Goal: Information Seeking & Learning: Learn about a topic

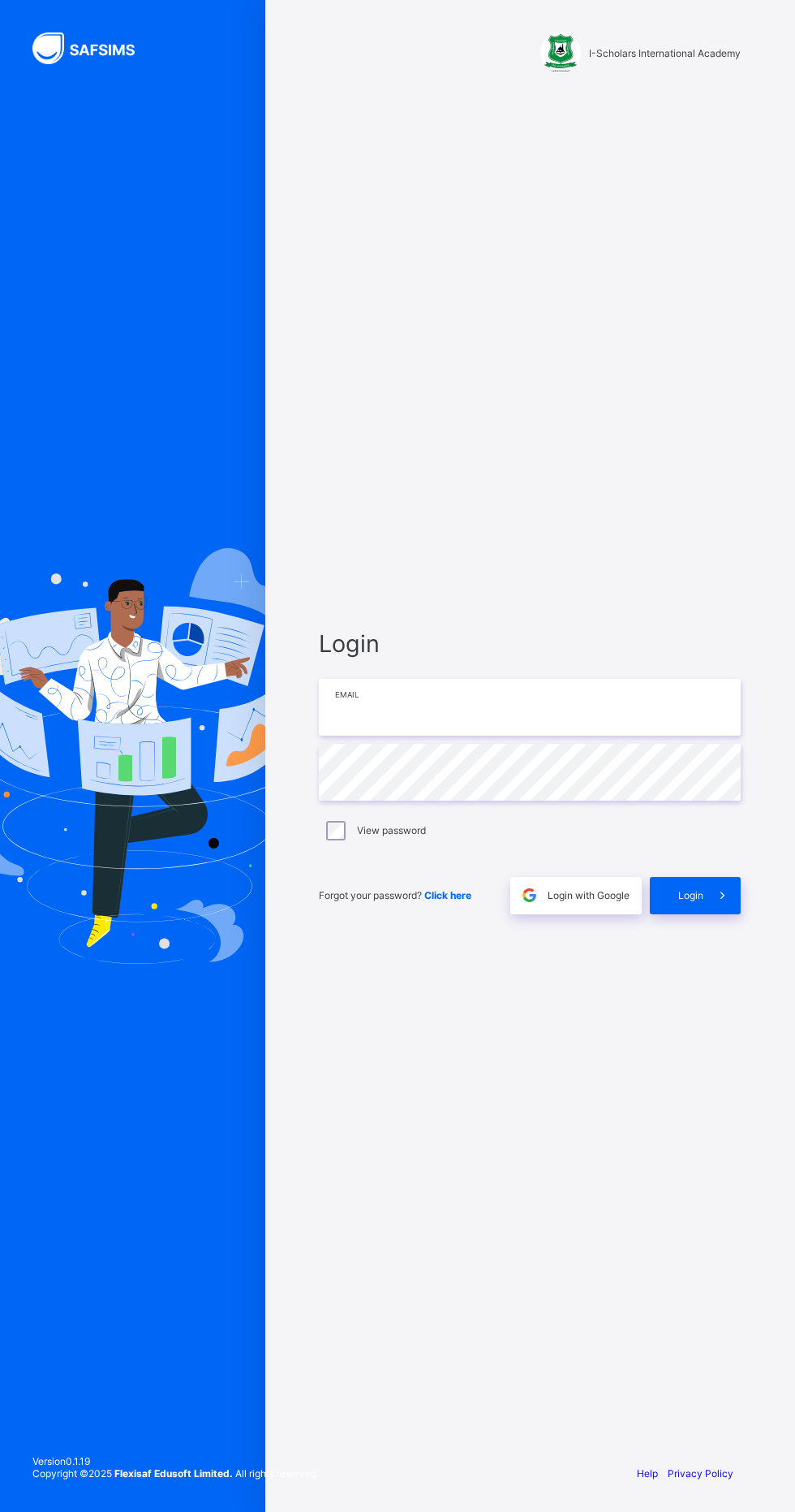
click at [567, 736] on input "email" at bounding box center [529, 707] width 422 height 57
type input "**********"
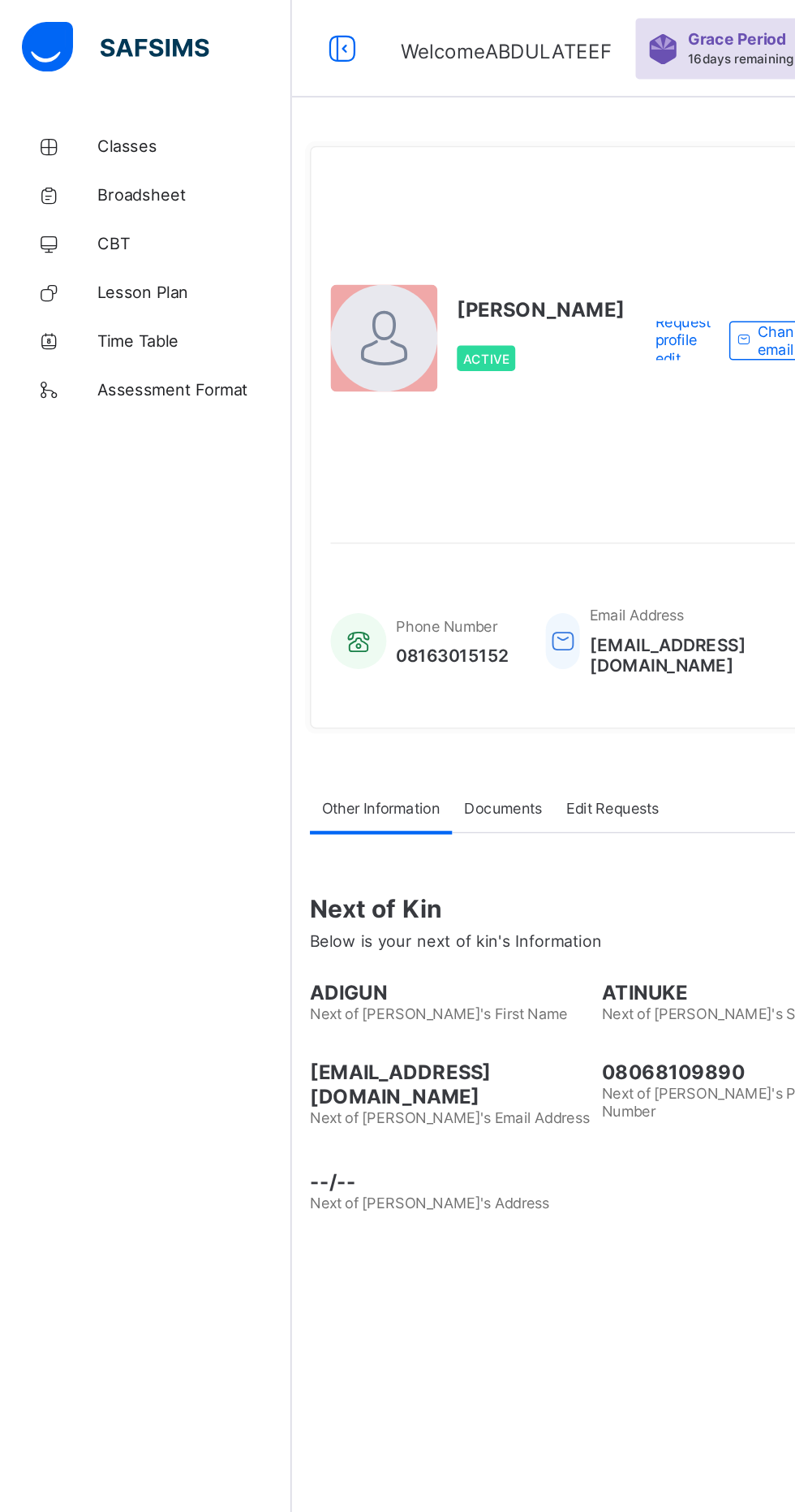
click at [86, 91] on span "Classes" at bounding box center [130, 98] width 130 height 13
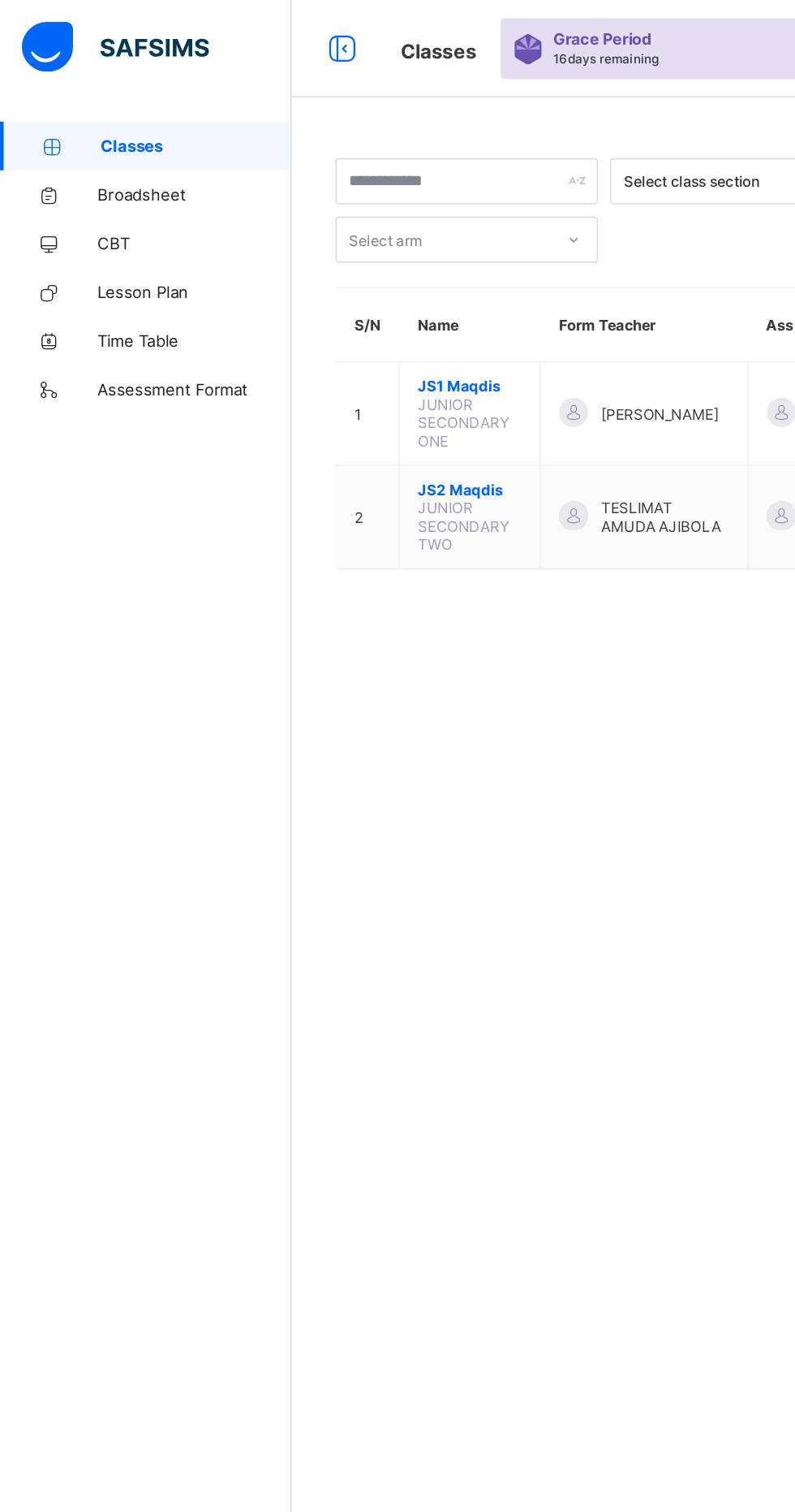
click at [323, 257] on span "JS1 Maqdis" at bounding box center [313, 257] width 69 height 12
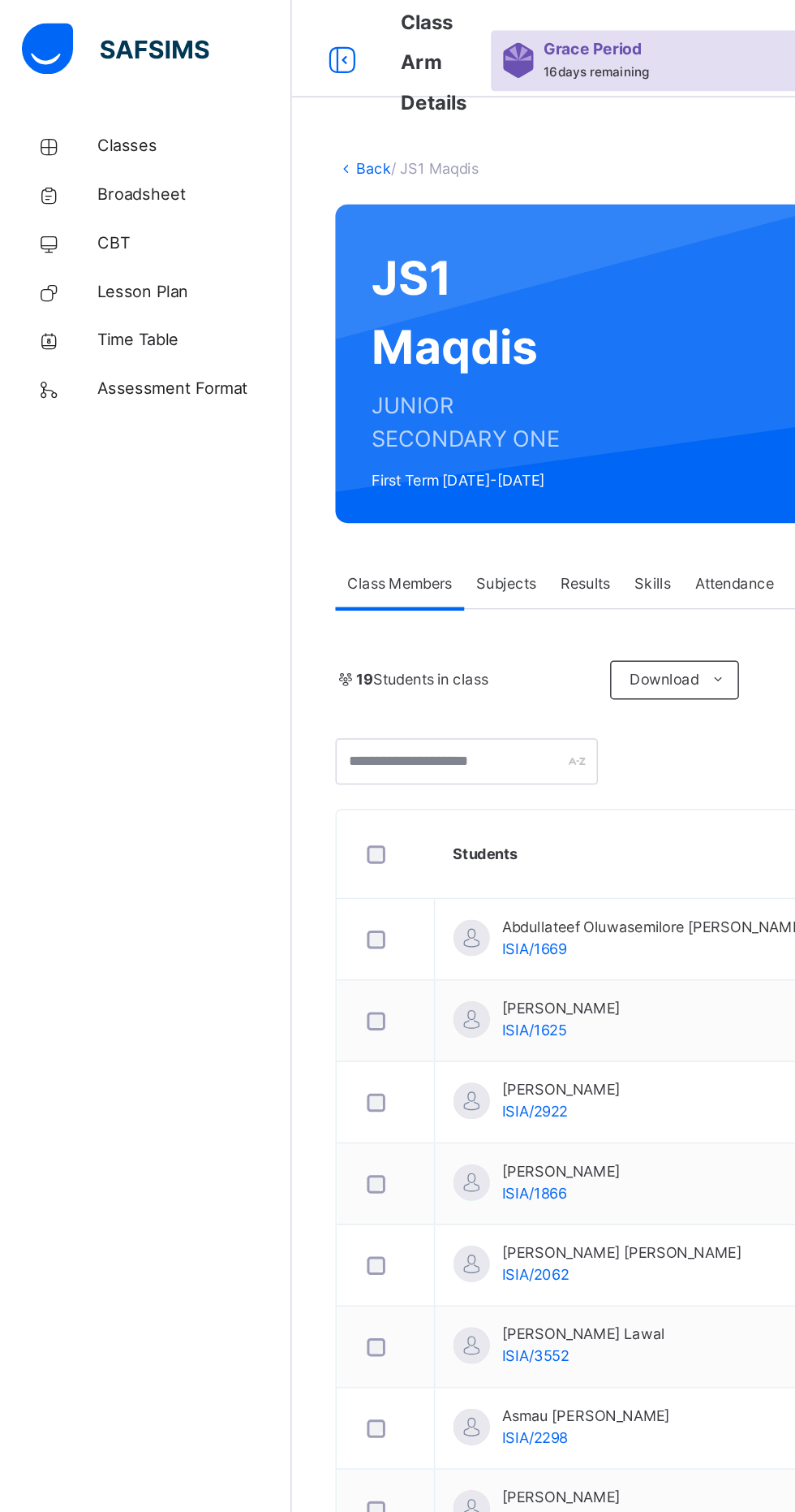
click at [84, 97] on span "Classes" at bounding box center [130, 98] width 130 height 16
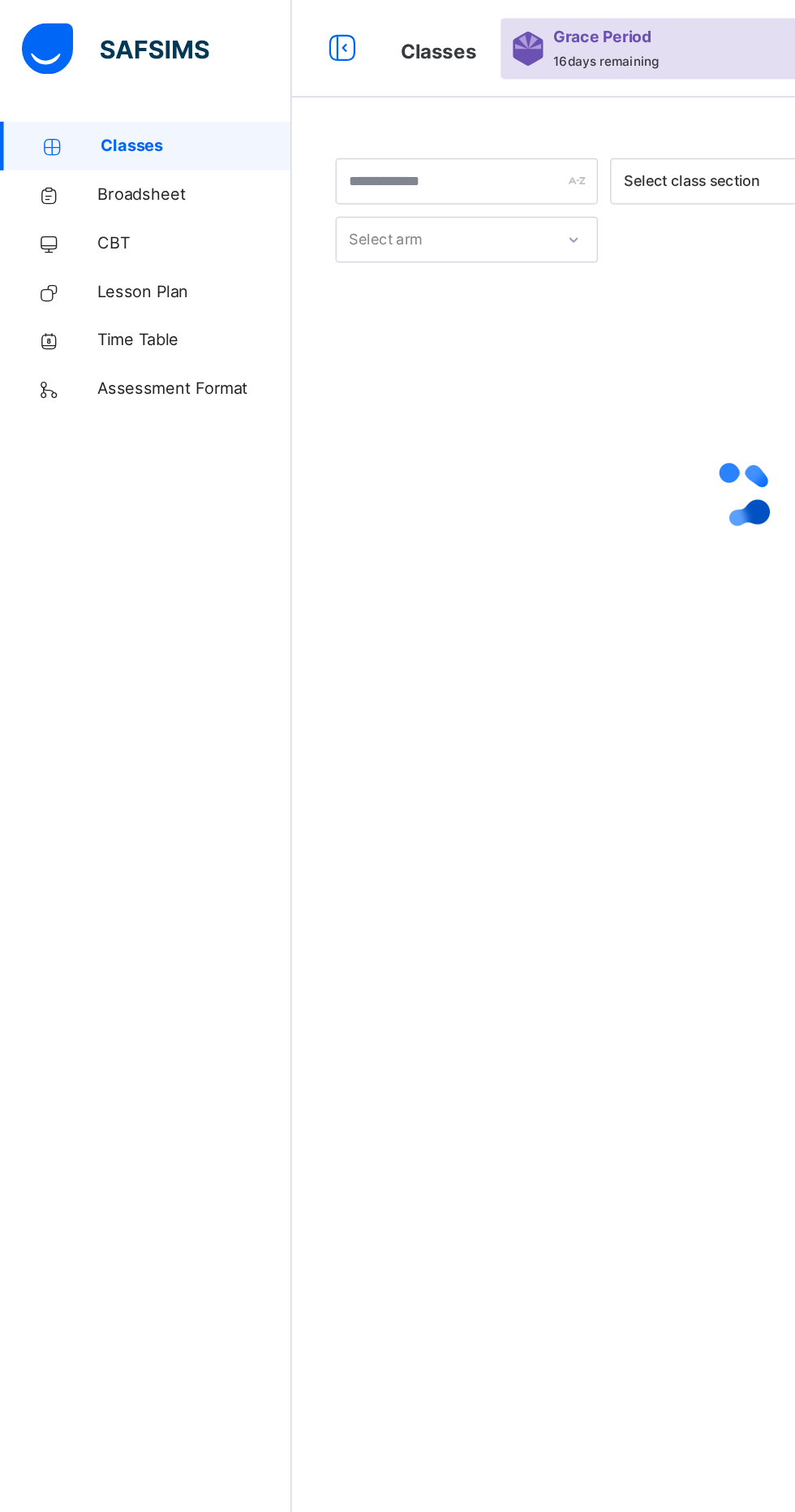
click at [85, 99] on span "Classes" at bounding box center [131, 98] width 127 height 16
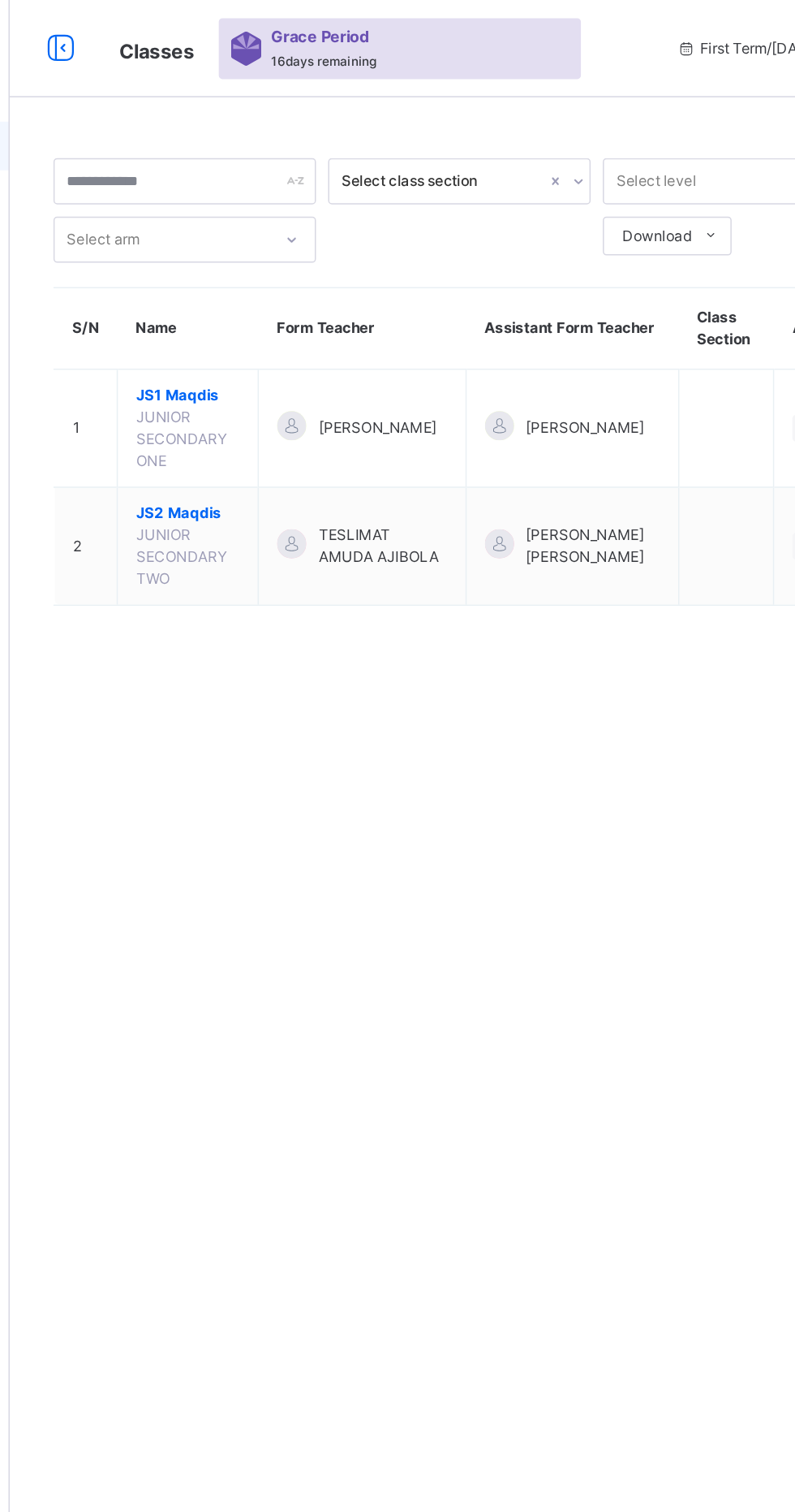
click at [320, 269] on span "JS1 Maqdis" at bounding box center [313, 264] width 69 height 14
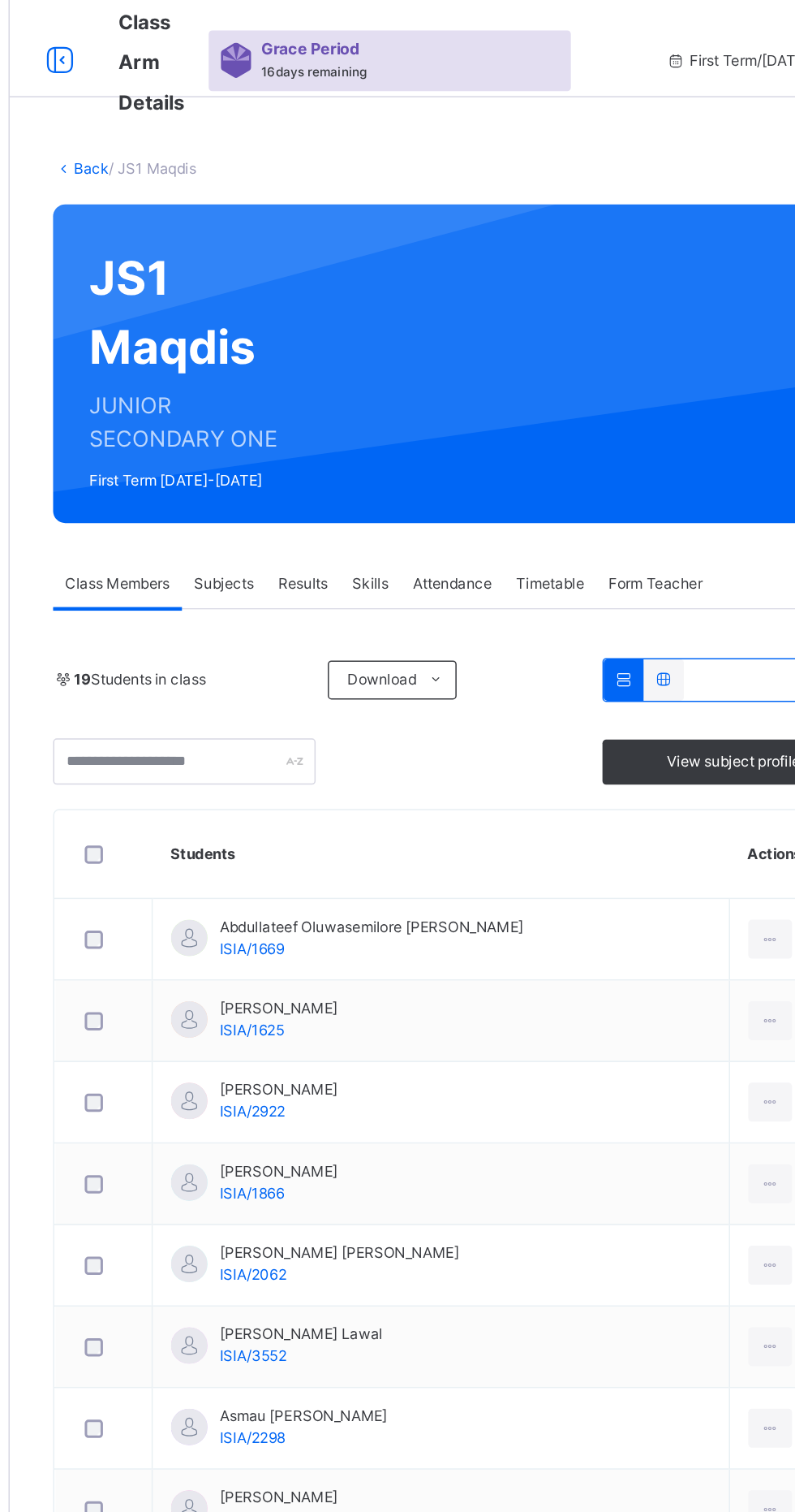
click at [251, 115] on link "Back" at bounding box center [249, 112] width 23 height 12
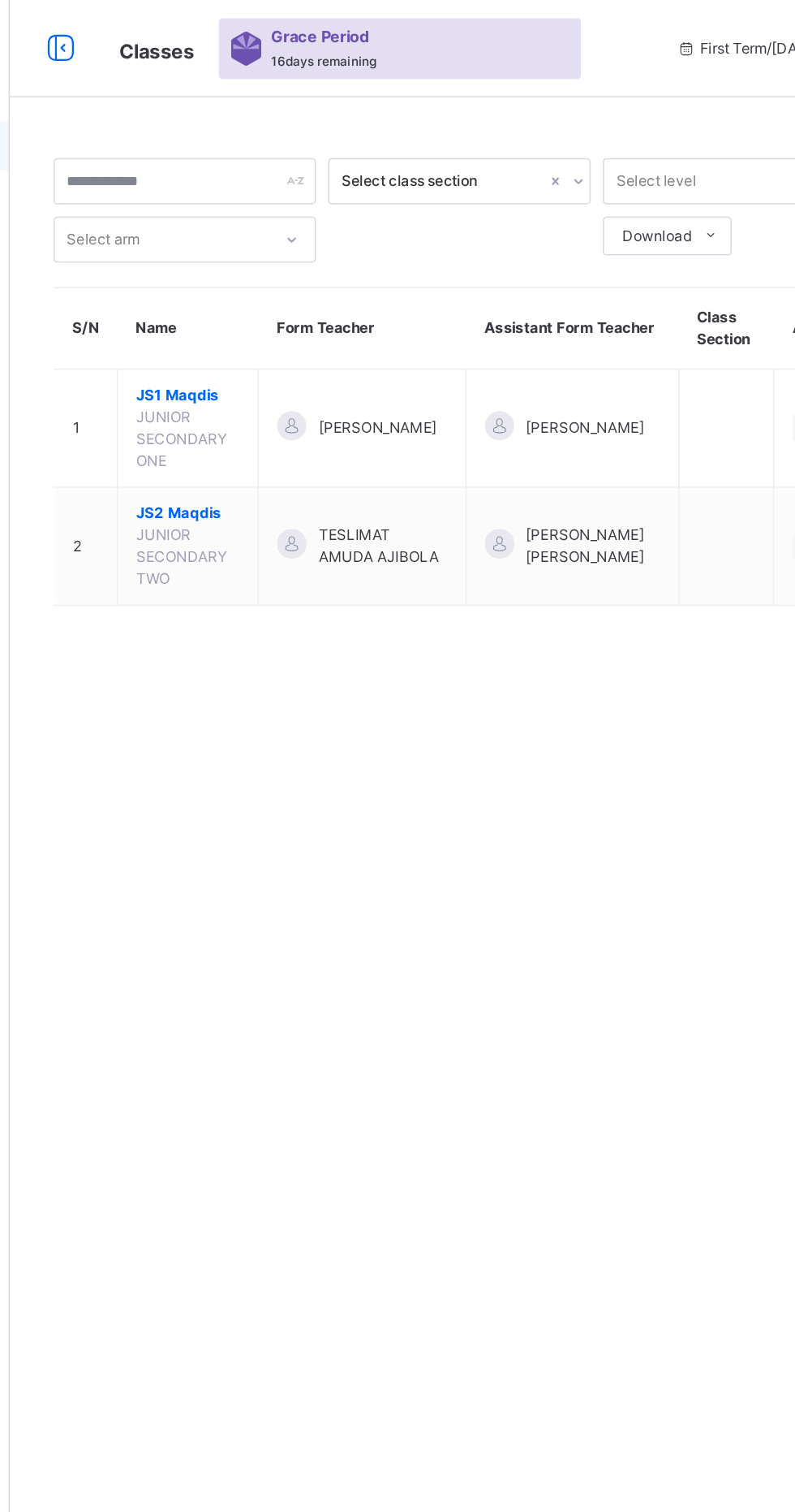
click at [301, 349] on span "JS2 Maqdis" at bounding box center [313, 343] width 69 height 14
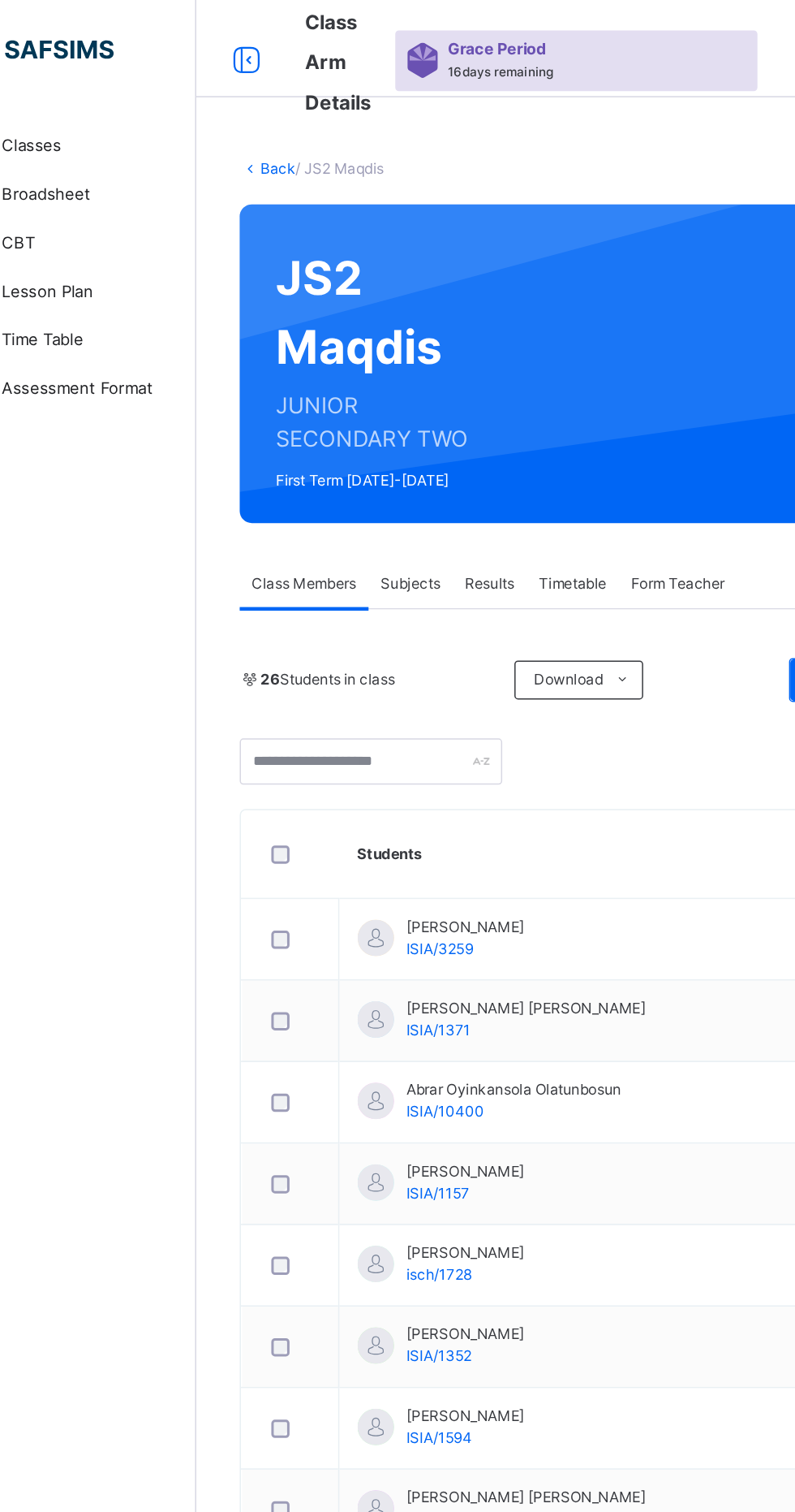
click at [347, 401] on div "Subjects" at bounding box center [338, 390] width 56 height 33
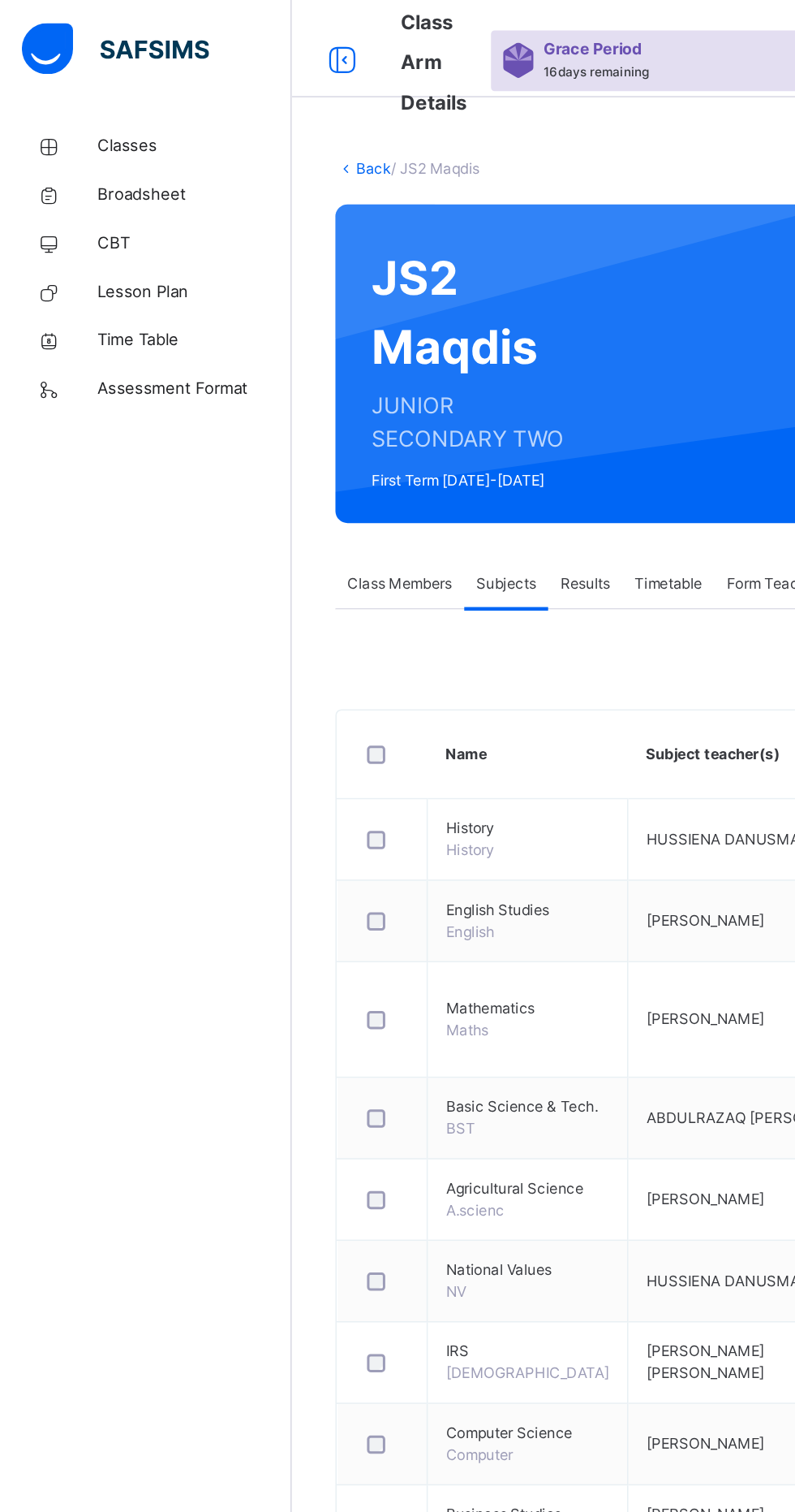
click at [254, 112] on link "Back" at bounding box center [249, 112] width 23 height 12
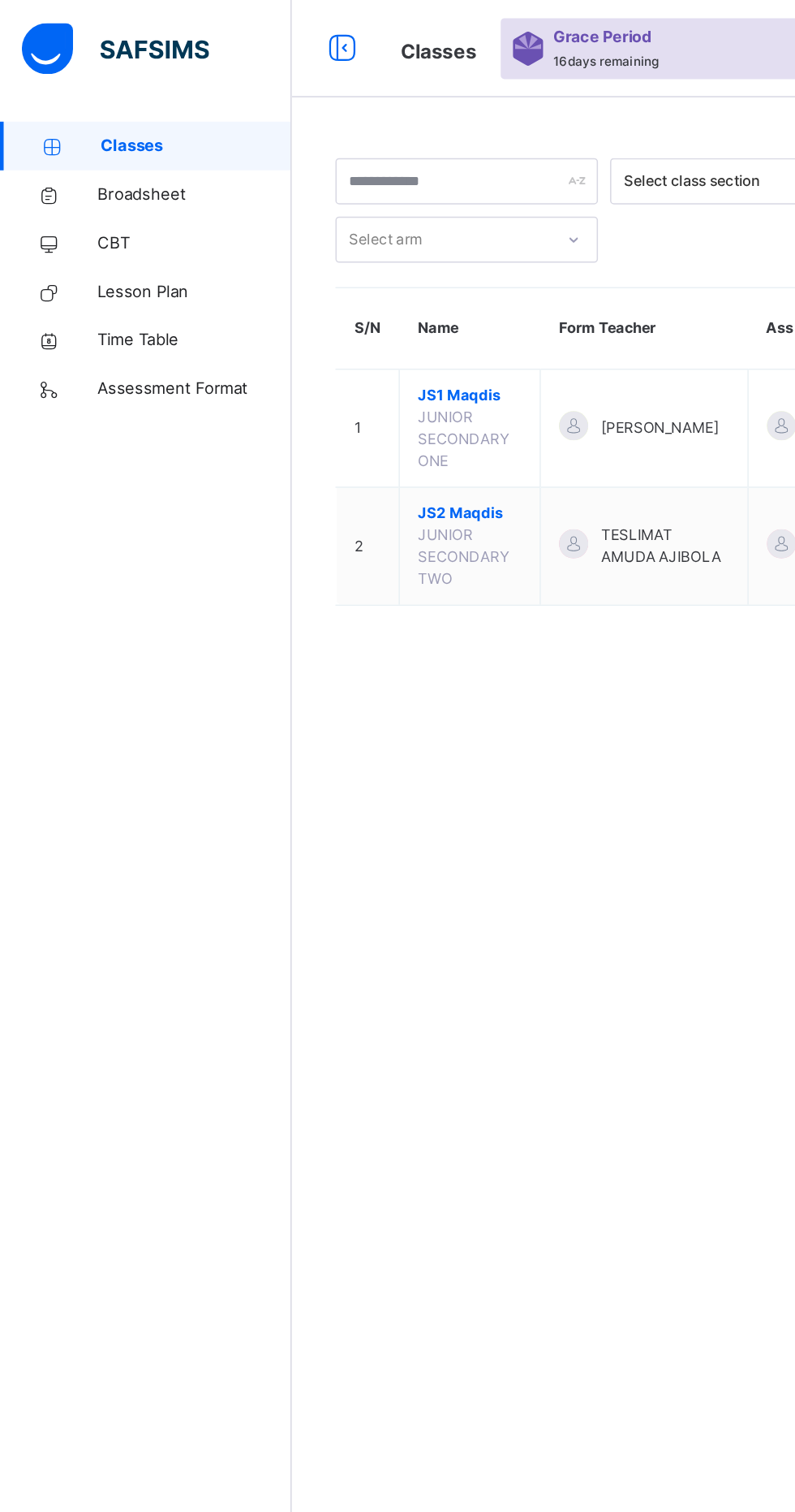
click at [316, 264] on span "JS1 Maqdis" at bounding box center [313, 264] width 69 height 14
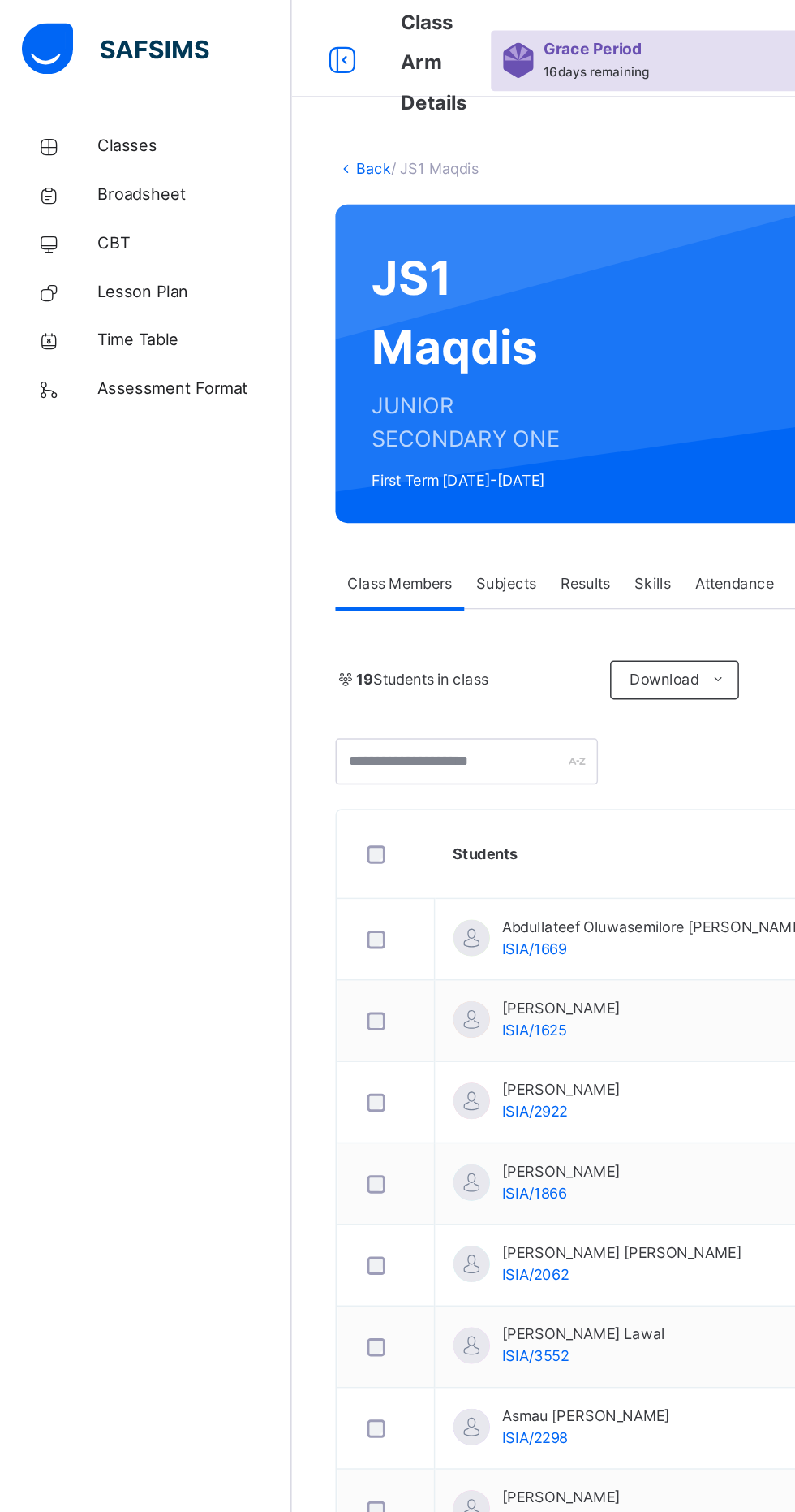
click at [98, 164] on span "CBT" at bounding box center [130, 163] width 130 height 16
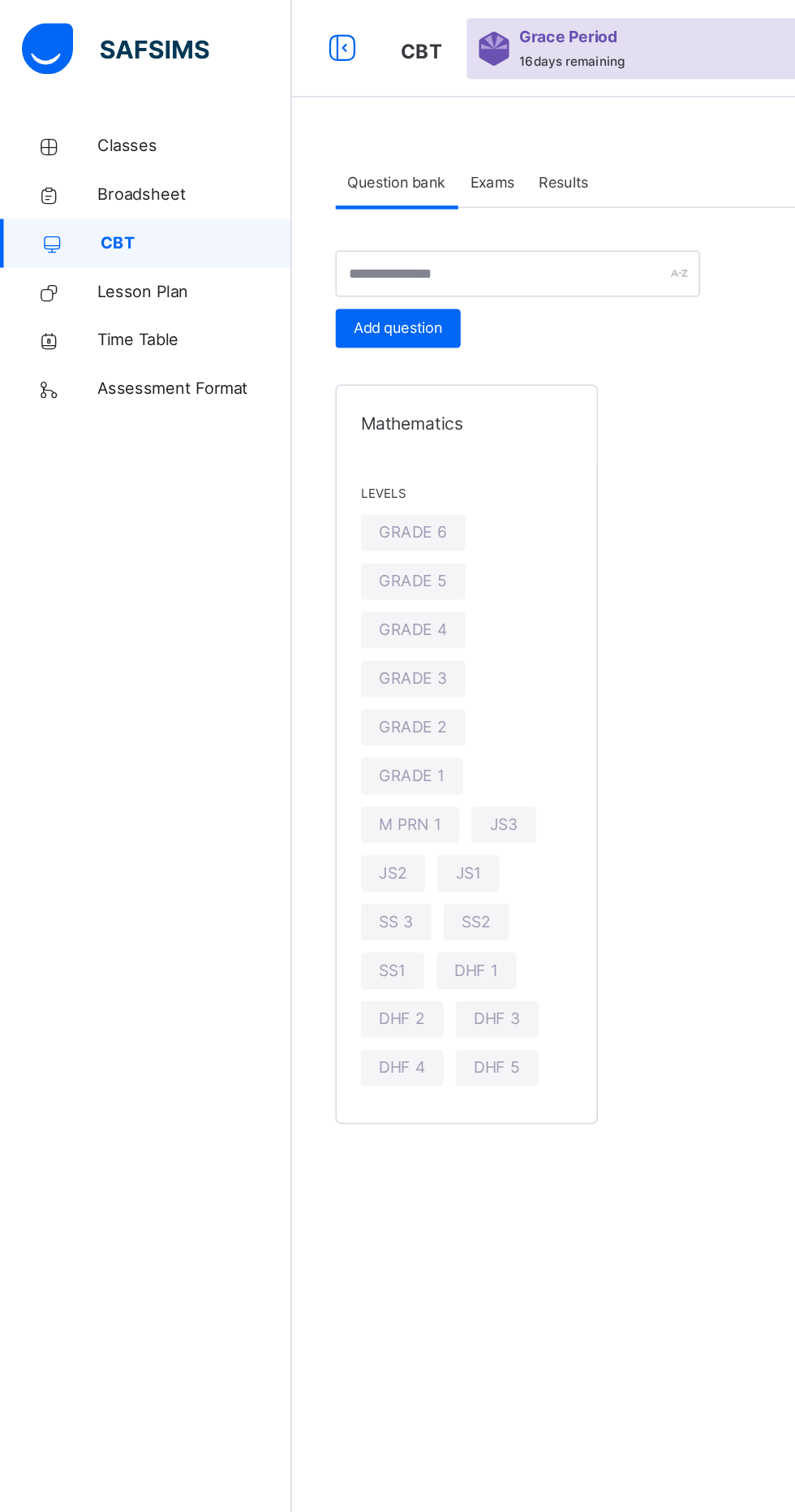
click at [320, 587] on span "JS1" at bounding box center [313, 582] width 17 height 15
